Goal: Find specific page/section

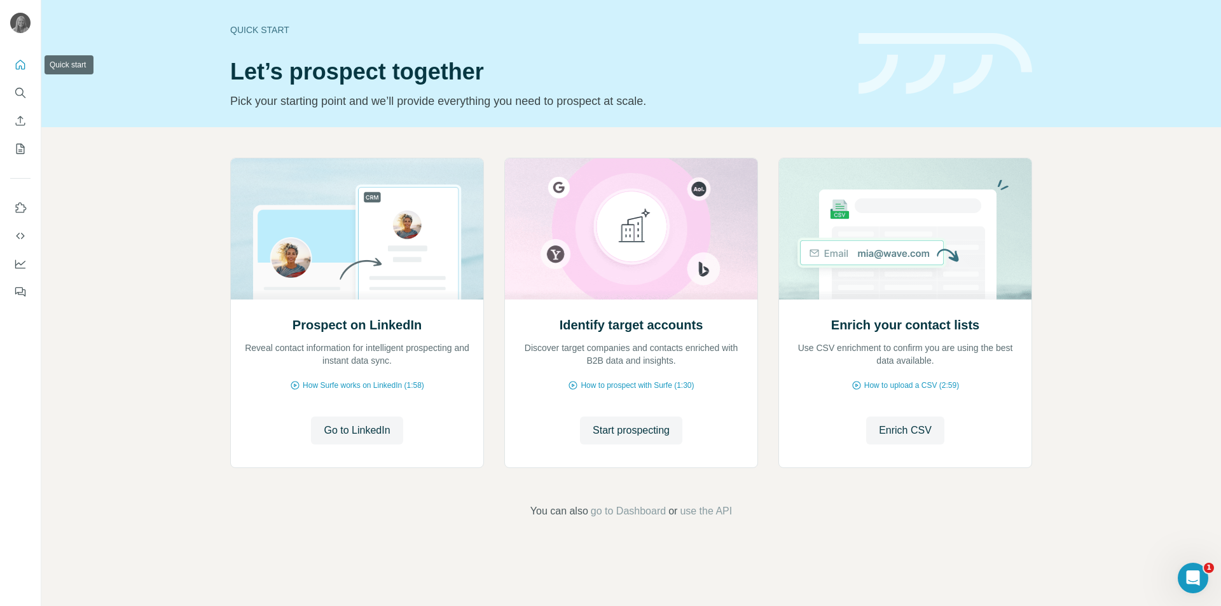
click at [17, 65] on icon "Quick start" at bounding box center [20, 65] width 13 height 13
click at [16, 89] on icon "Search" at bounding box center [20, 92] width 13 height 13
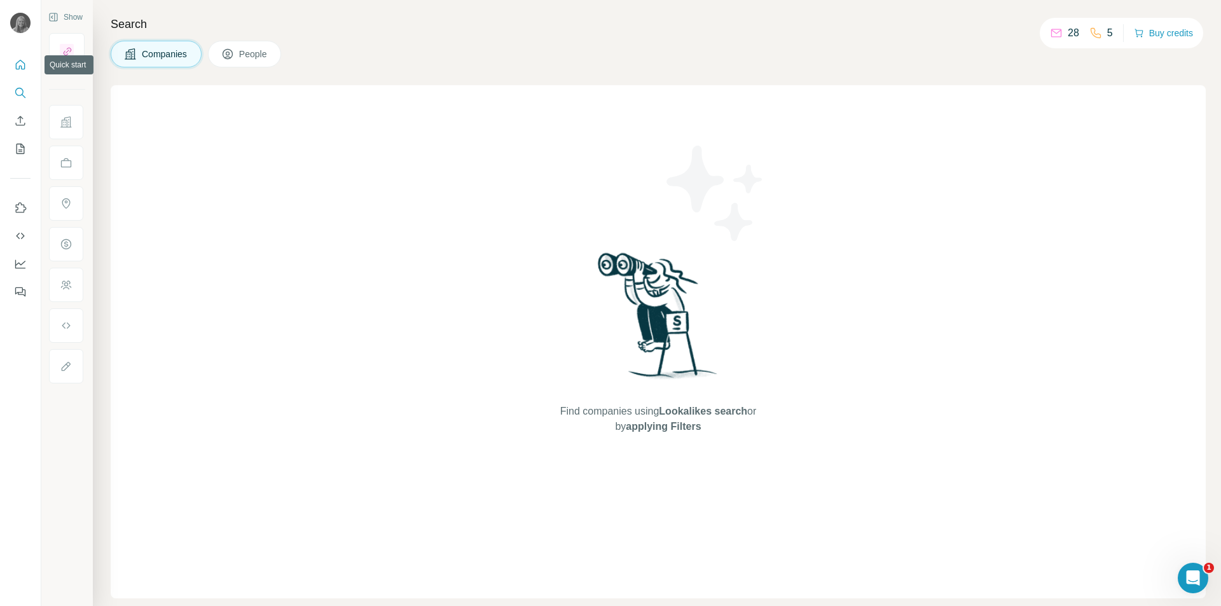
click at [21, 67] on icon "Quick start" at bounding box center [21, 65] width 10 height 10
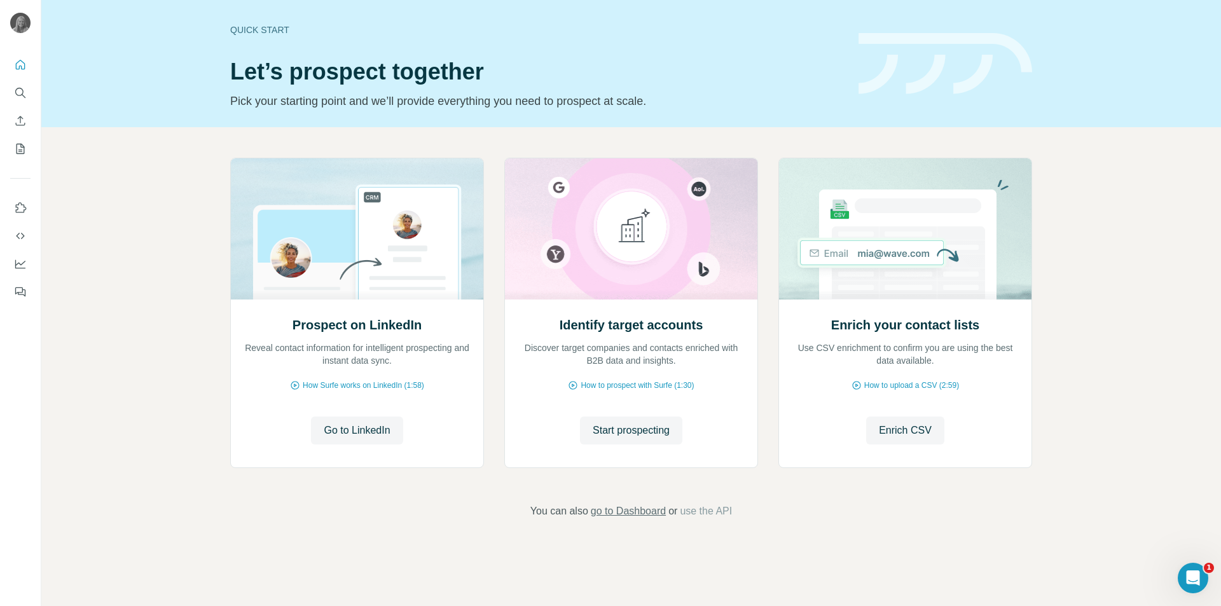
click at [627, 512] on span "go to Dashboard" at bounding box center [628, 511] width 75 height 15
